Goal: Check status: Check status

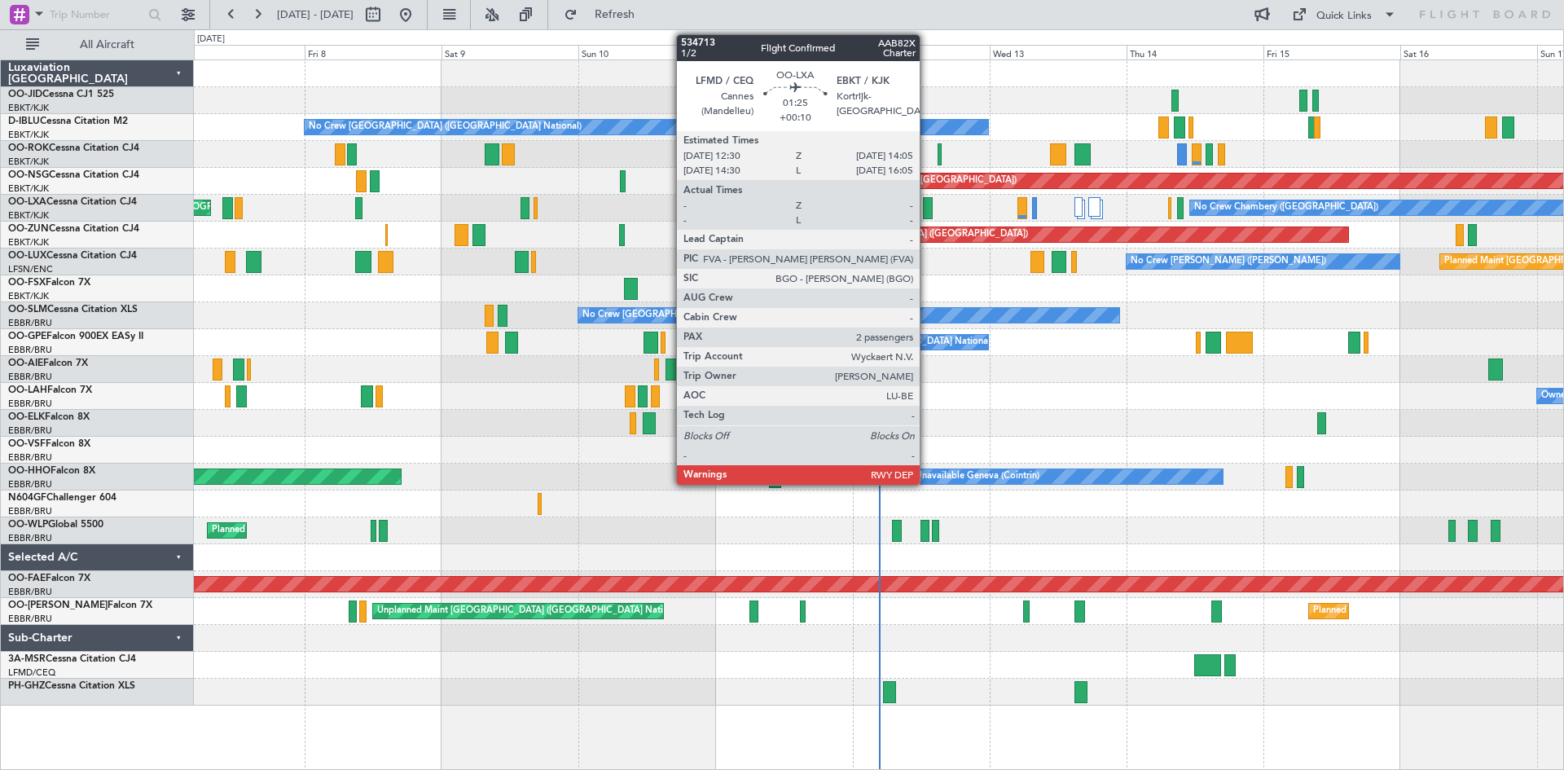
click at [927, 206] on div at bounding box center [928, 208] width 10 height 22
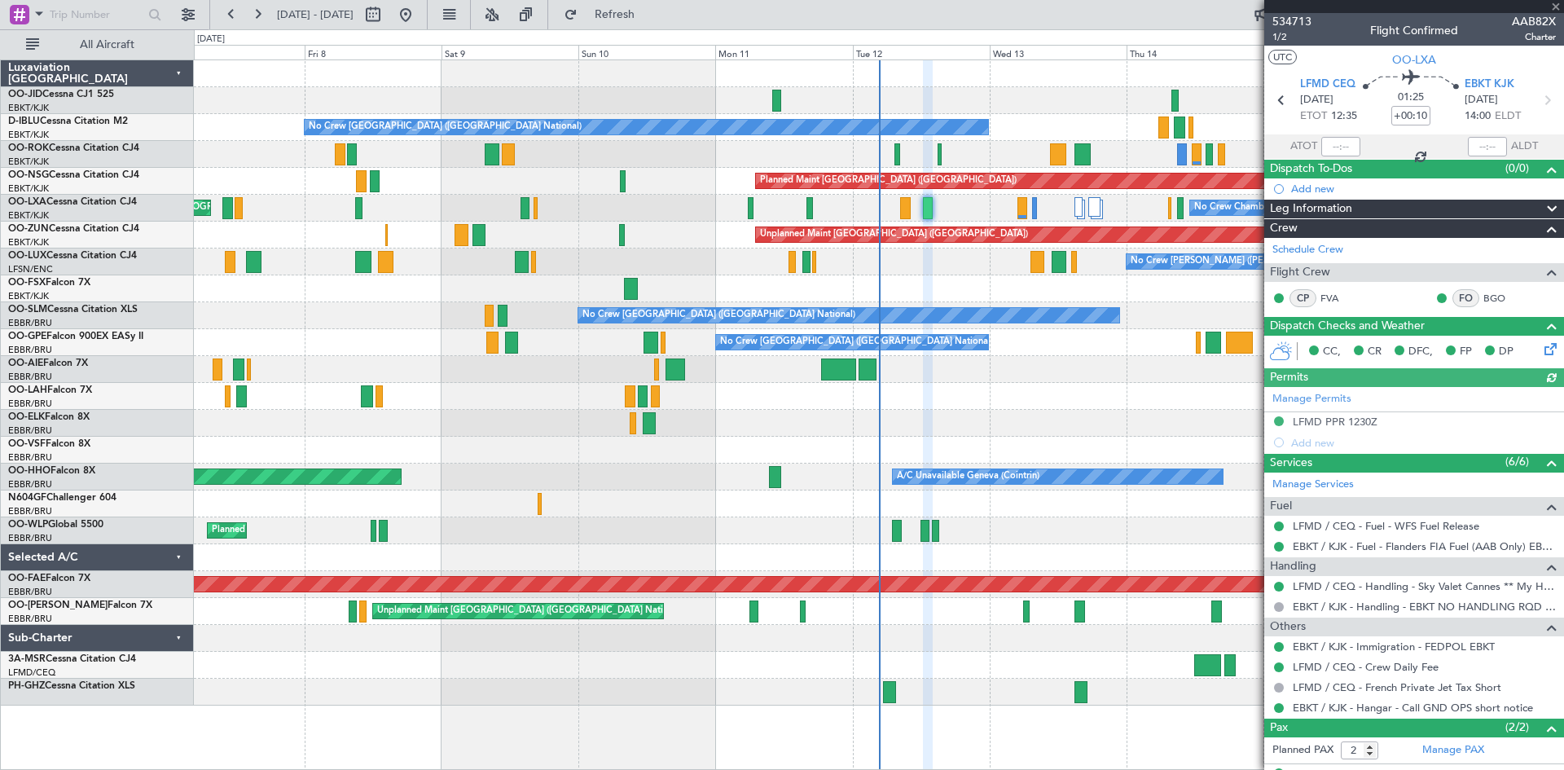
scroll to position [67, 0]
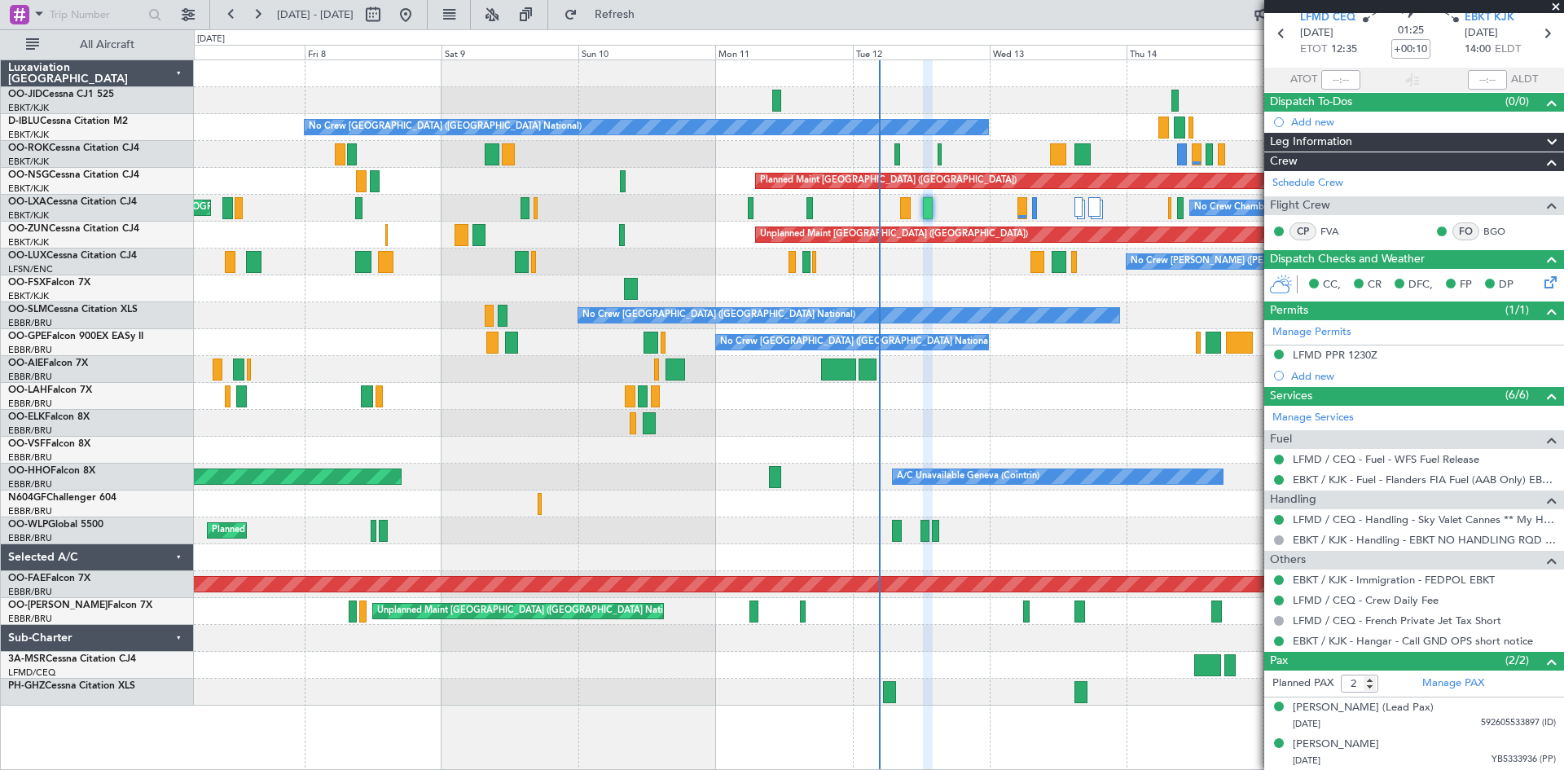
click at [1552, 4] on span at bounding box center [1556, 7] width 16 height 15
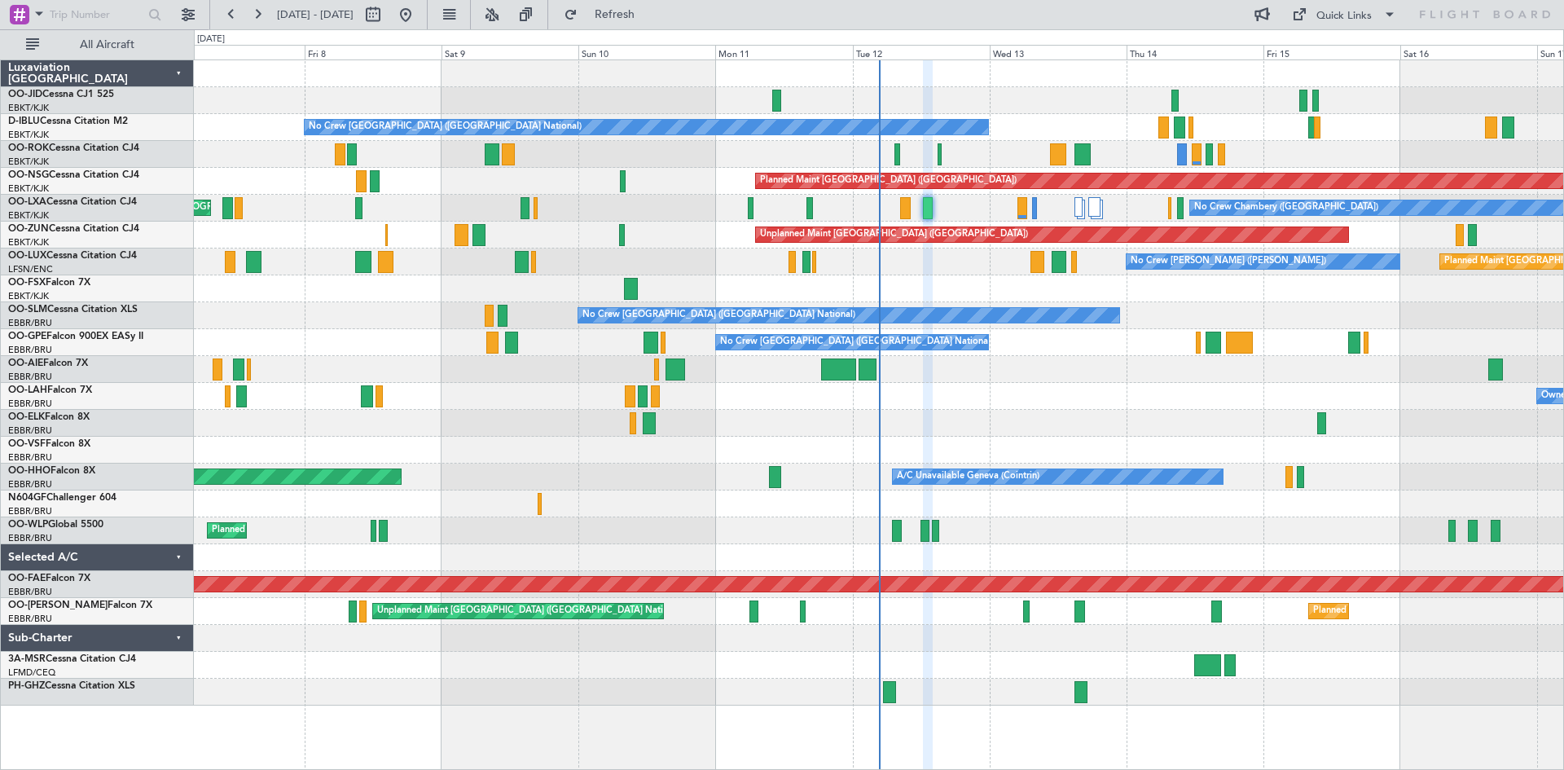
type input "0"
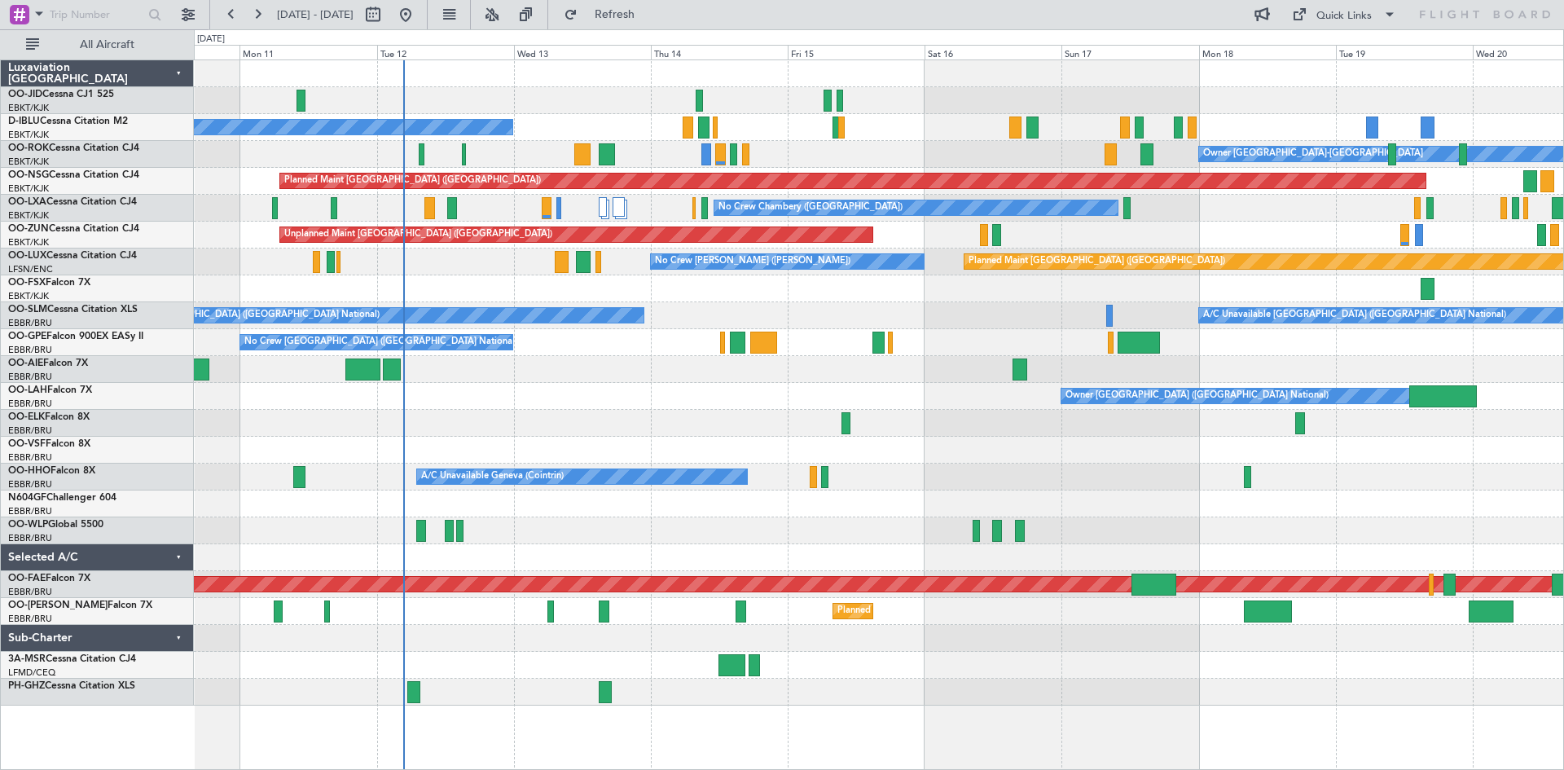
click at [832, 301] on div at bounding box center [878, 288] width 1369 height 27
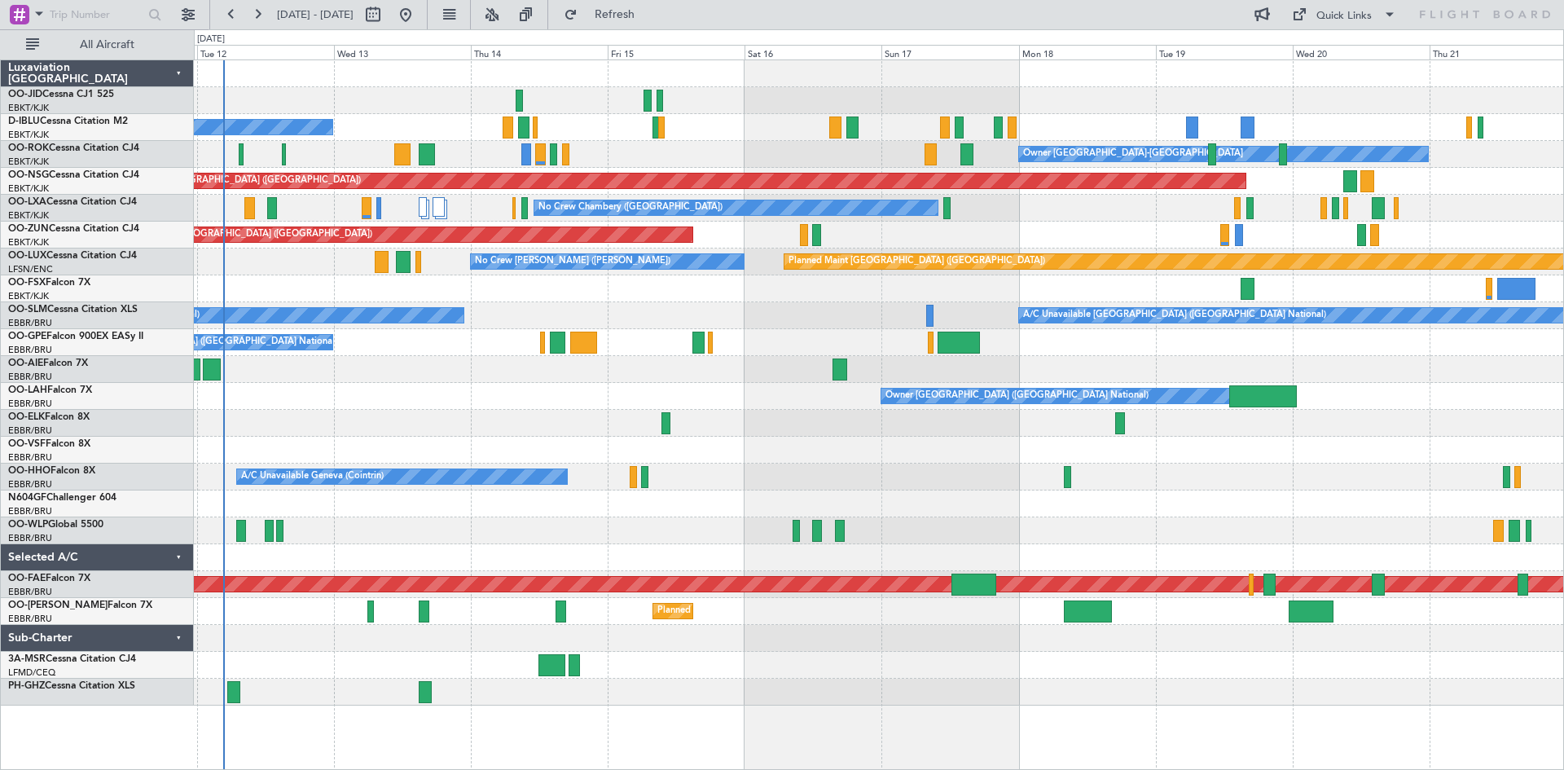
click at [1142, 232] on div "Unplanned Maint [GEOGRAPHIC_DATA] ([GEOGRAPHIC_DATA])" at bounding box center [878, 235] width 1369 height 27
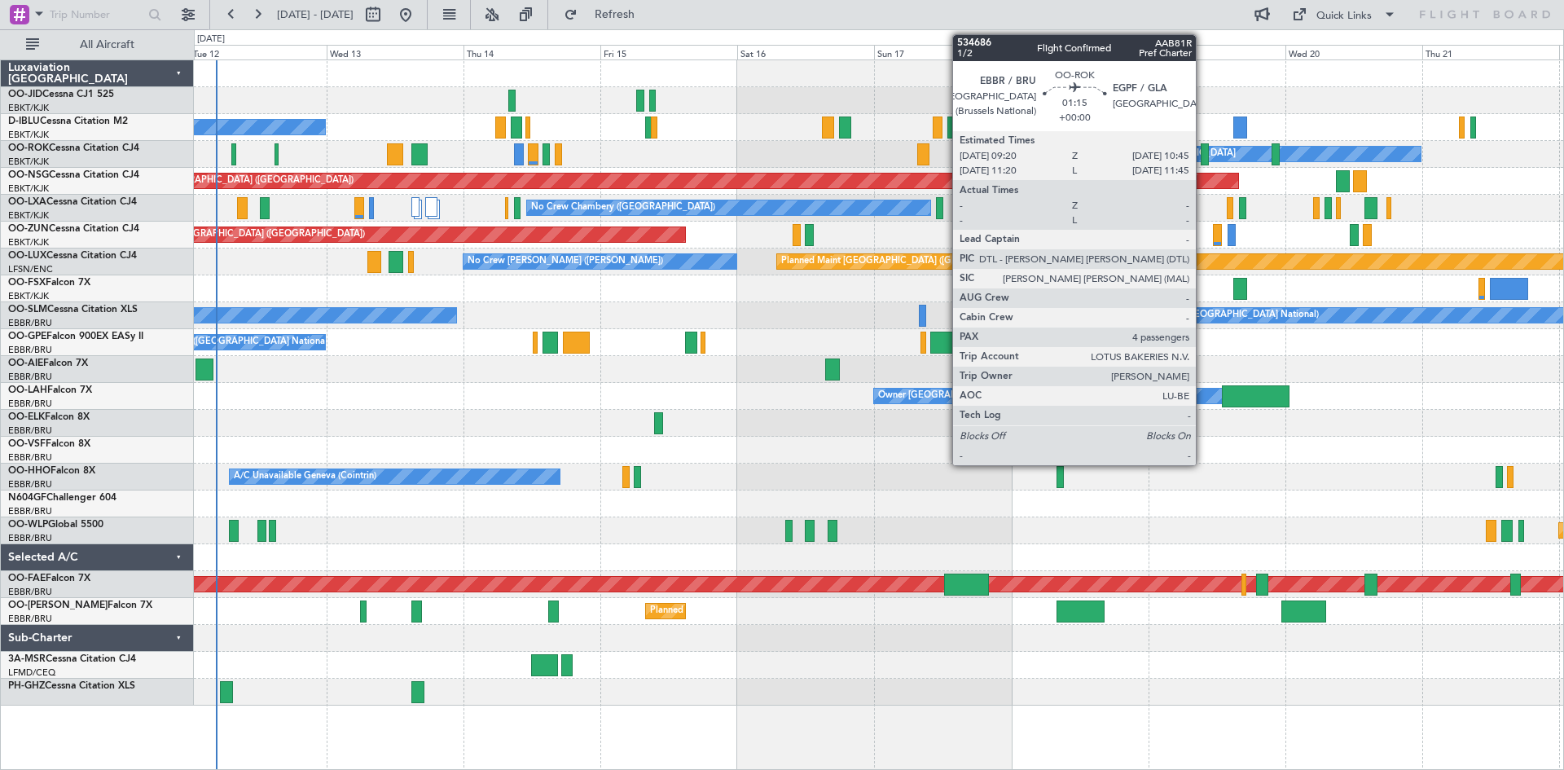
click at [1203, 155] on div at bounding box center [1205, 154] width 8 height 22
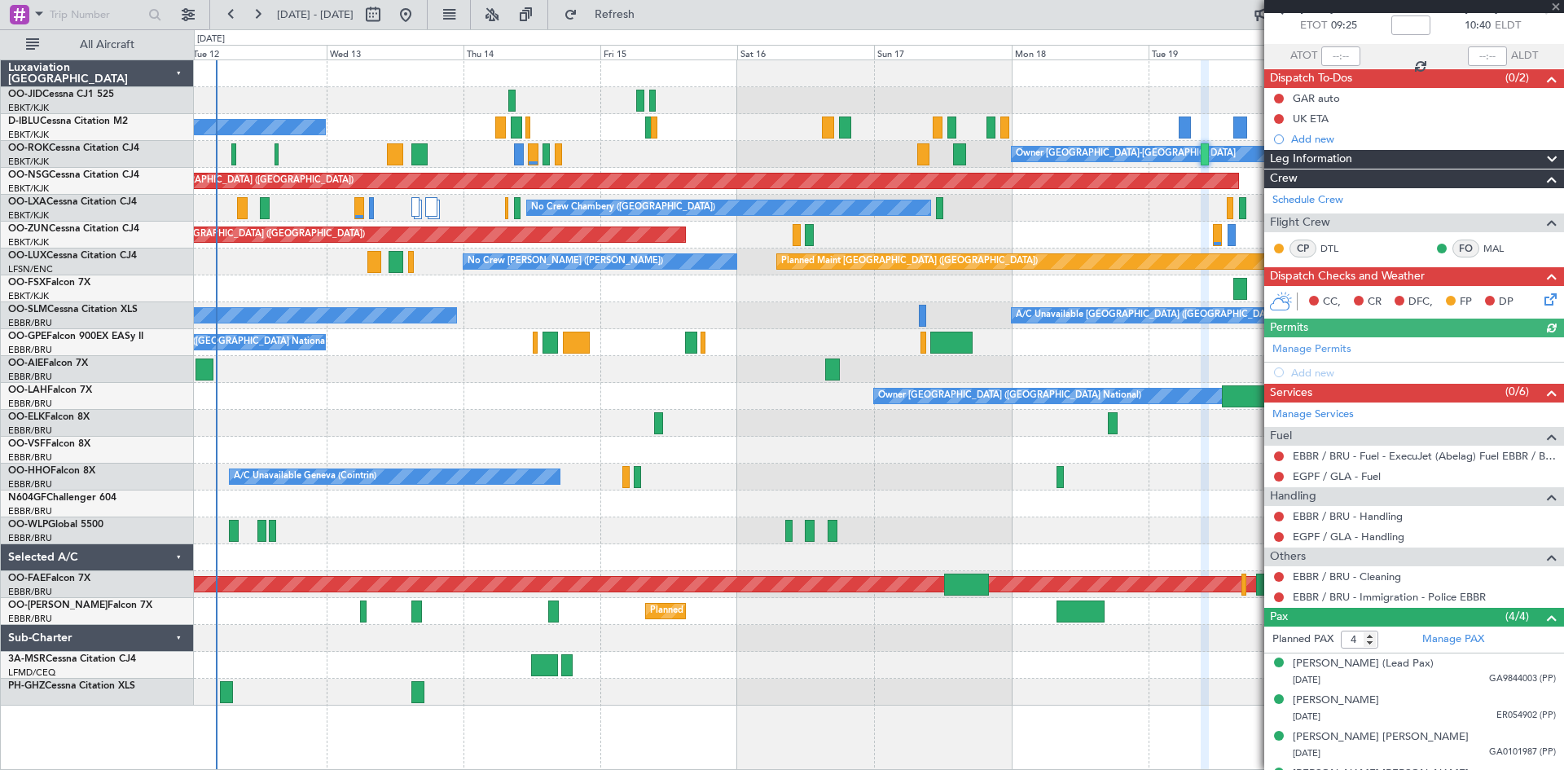
scroll to position [120, 0]
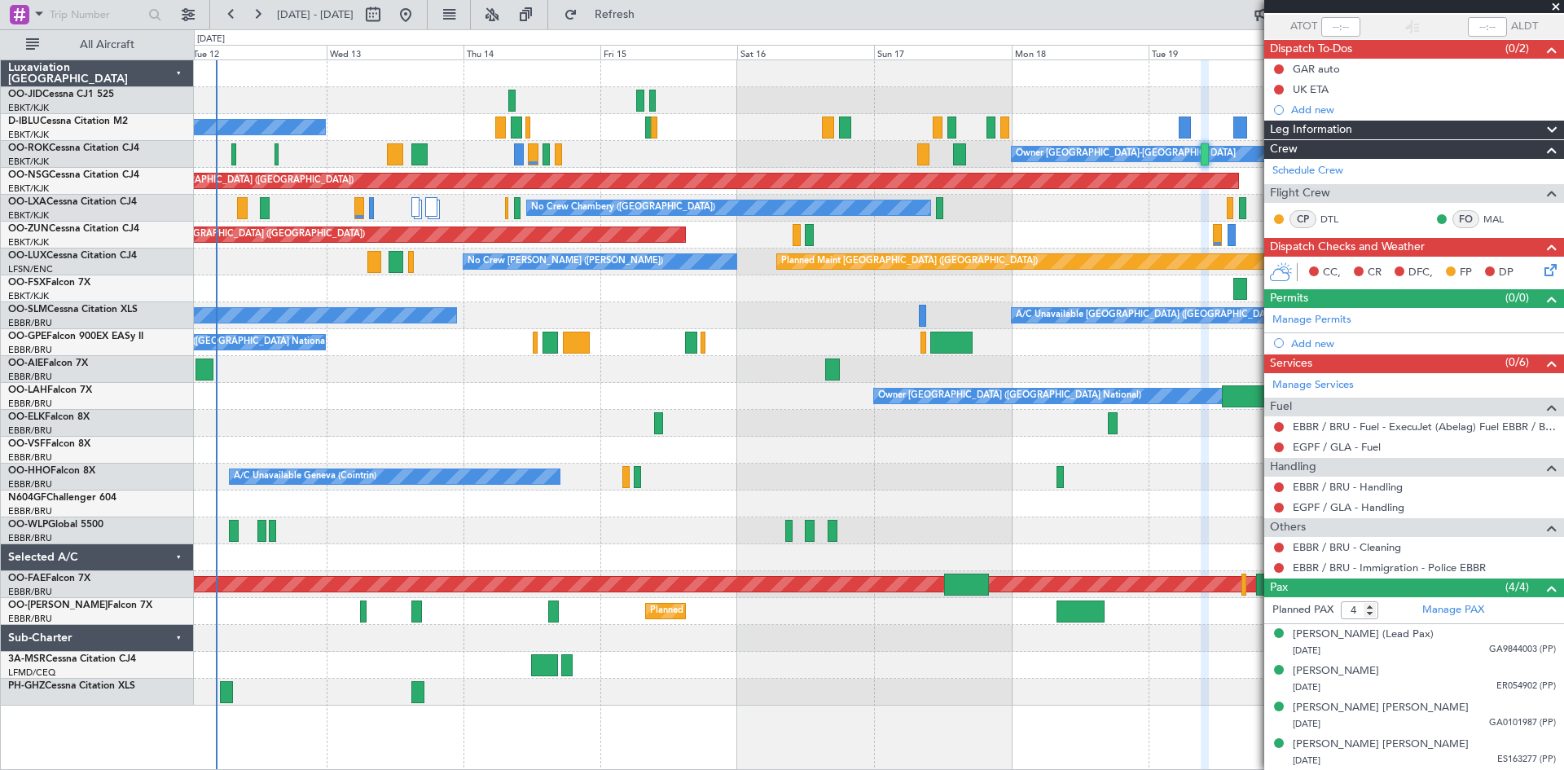
click at [1555, 7] on span at bounding box center [1556, 7] width 16 height 15
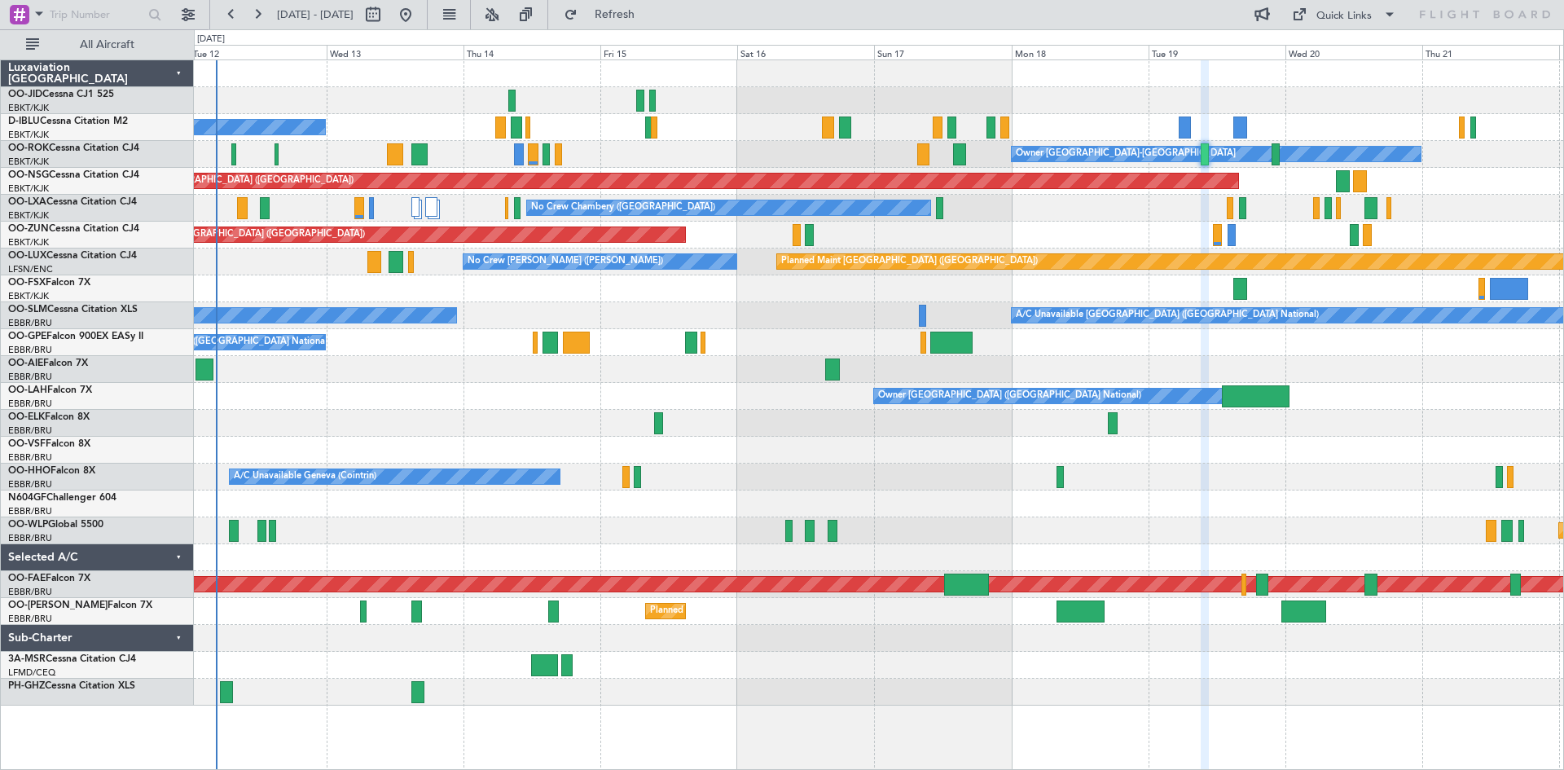
type input "0"
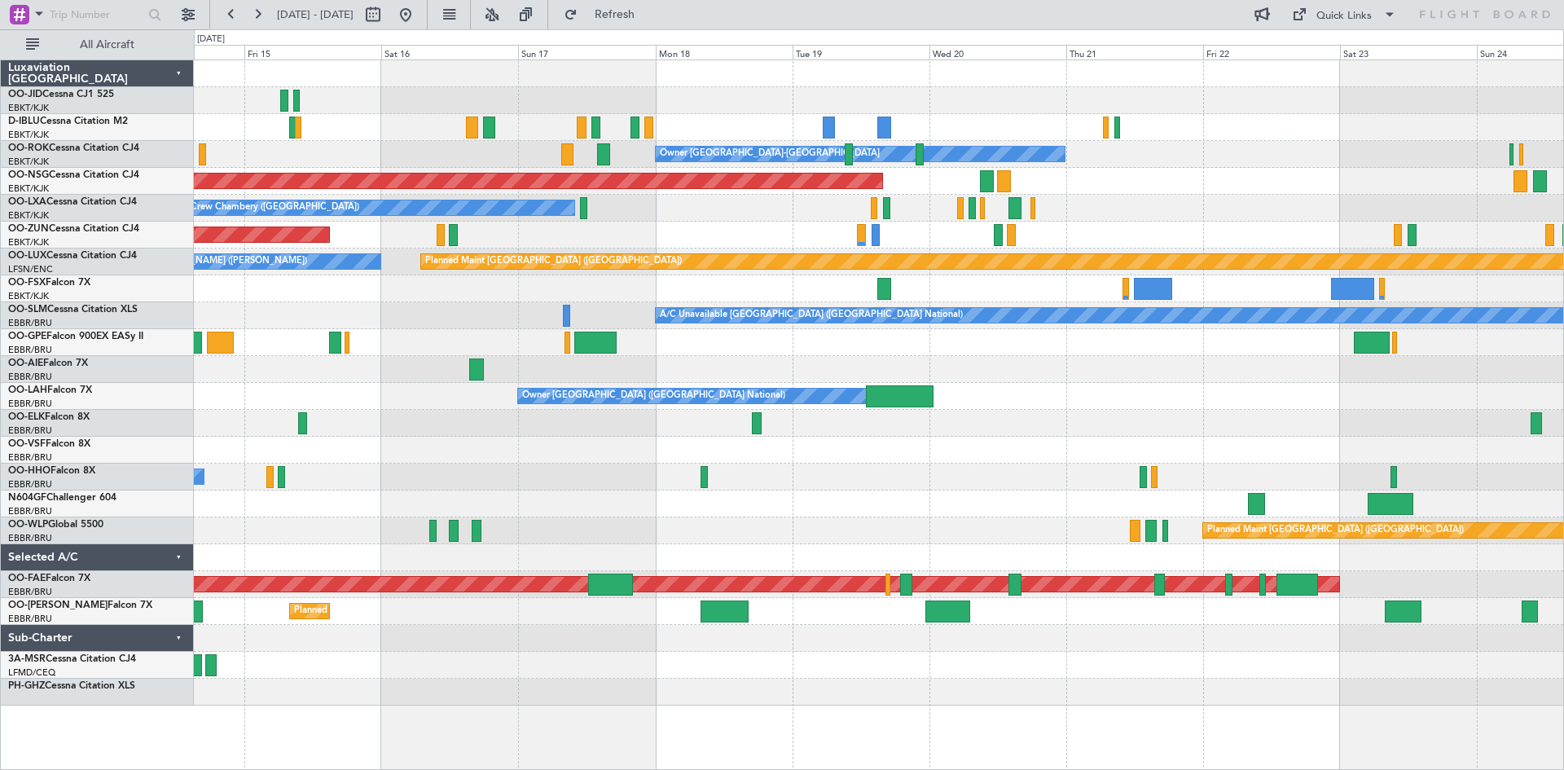
click at [1006, 188] on div "Planned Maint [GEOGRAPHIC_DATA] ([GEOGRAPHIC_DATA])" at bounding box center [878, 181] width 1369 height 27
